Goal: Find contact information: Find contact information

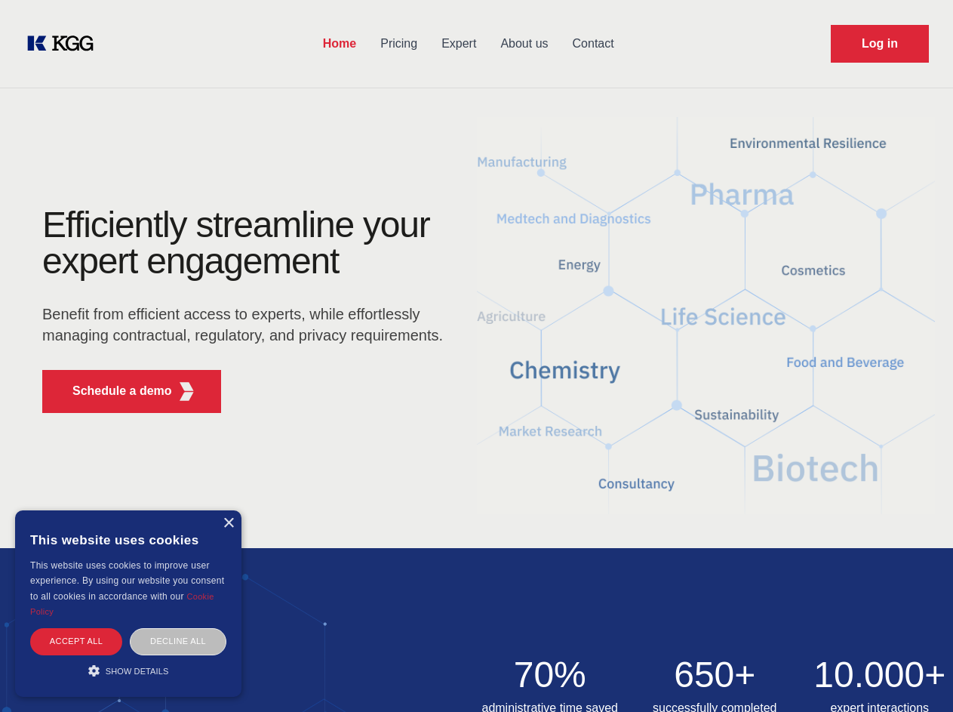
click at [476, 355] on div "Efficiently streamline your expert engagement Benefit from efficient access to …" at bounding box center [247, 316] width 459 height 218
click at [113, 391] on p "Schedule a demo" at bounding box center [122, 391] width 100 height 18
click at [228, 523] on div "× This website uses cookies This website uses cookies to improve user experienc…" at bounding box center [128, 603] width 226 height 186
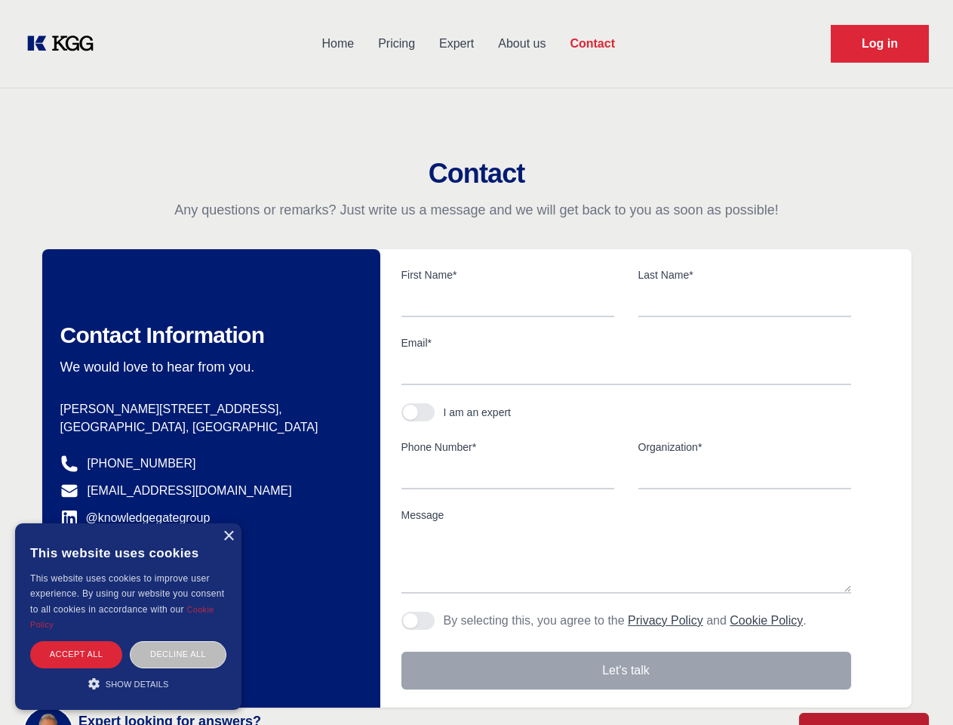
click at [76, 641] on div "Accept all" at bounding box center [76, 654] width 92 height 26
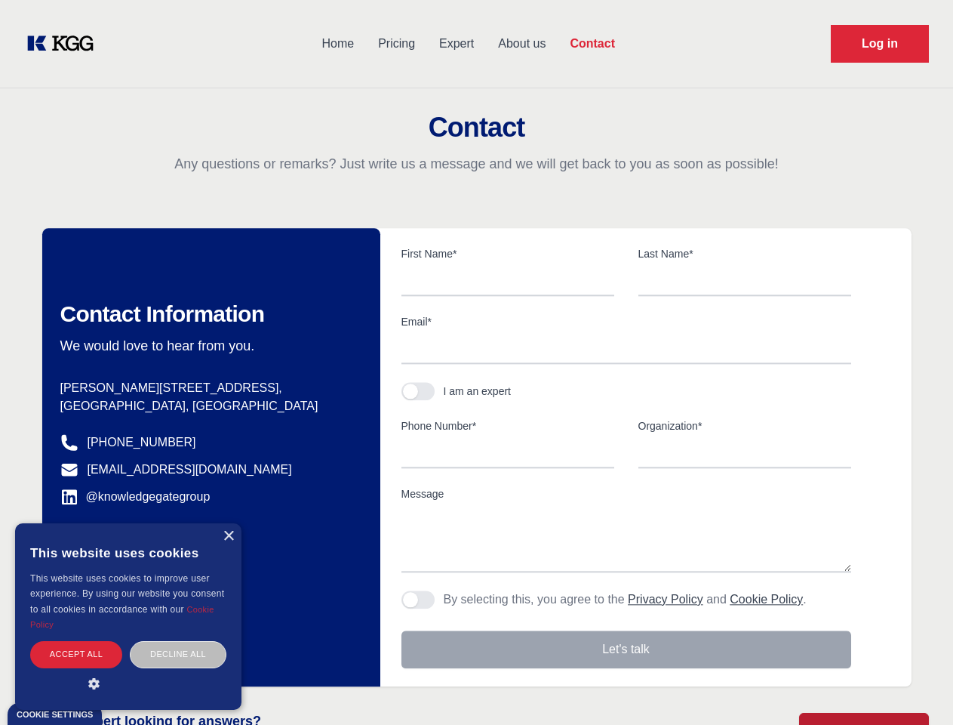
click at [178, 641] on div "Decline all" at bounding box center [178, 654] width 97 height 26
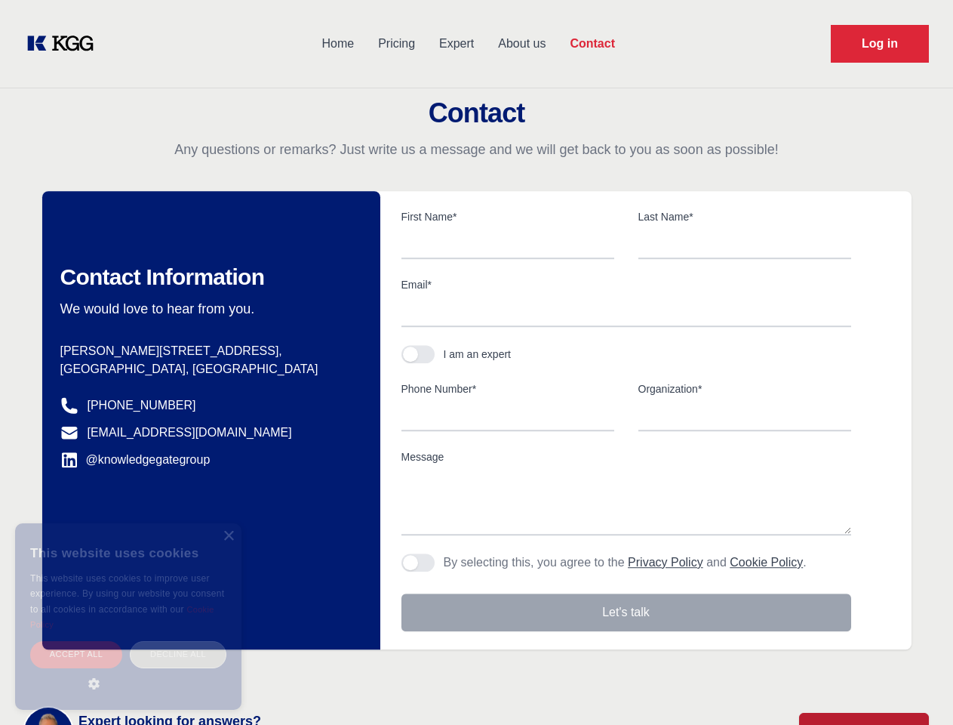
click at [128, 670] on main "Contact Any questions or remarks? Just write us a message and we will get back …" at bounding box center [476, 393] width 953 height 786
